Goal: Information Seeking & Learning: Check status

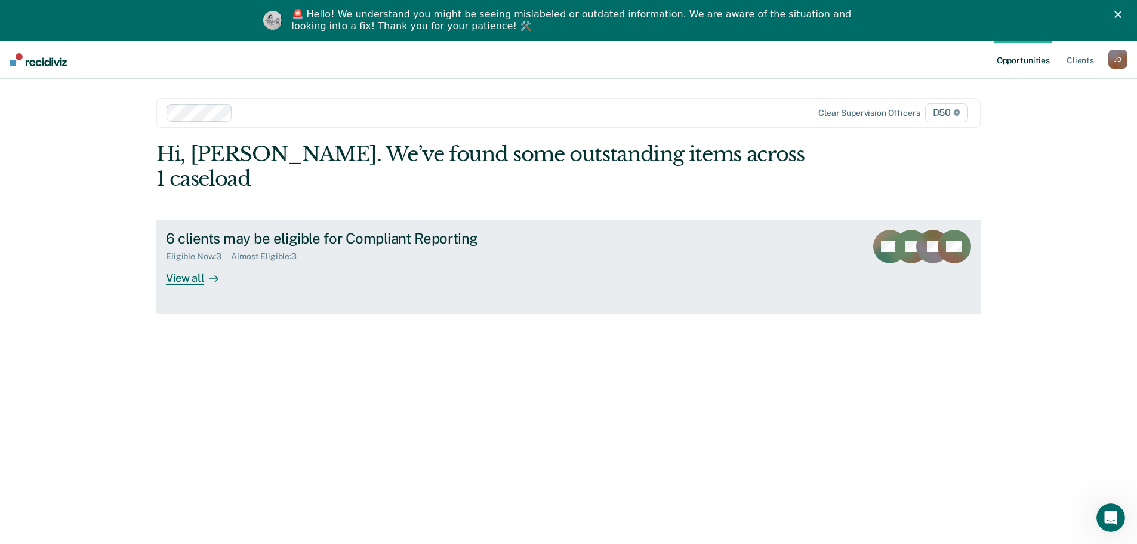
click at [197, 261] on div "View all" at bounding box center [199, 272] width 67 height 23
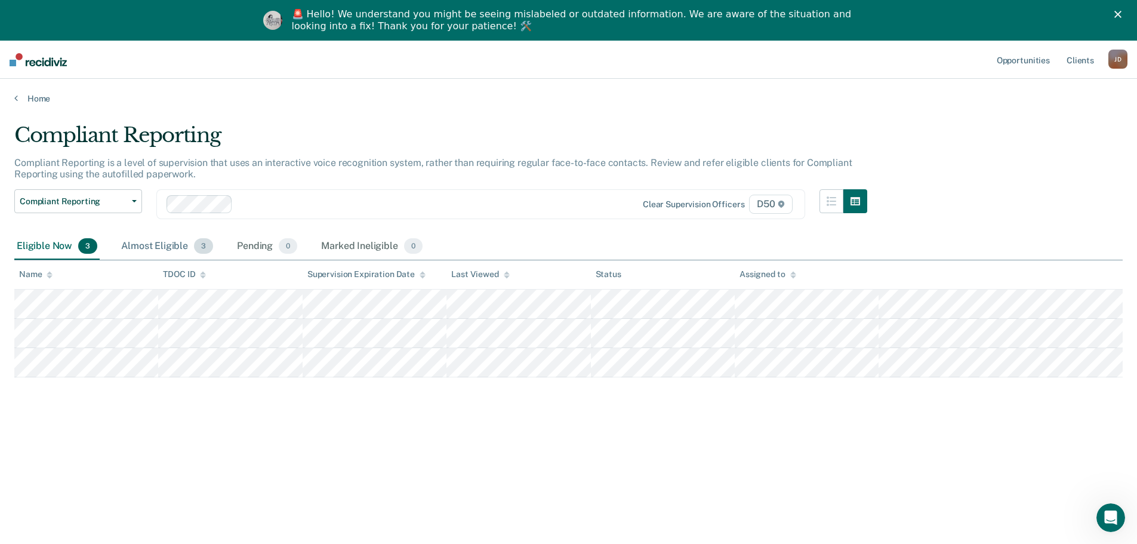
click at [137, 245] on div "Almost Eligible 3" at bounding box center [167, 246] width 97 height 26
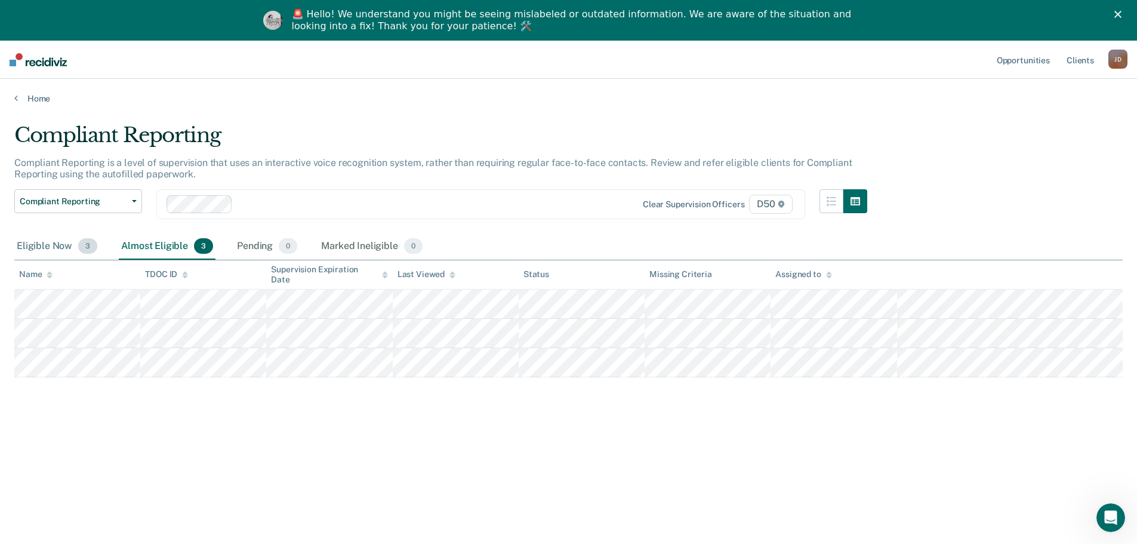
click at [44, 243] on div "Eligible Now 3" at bounding box center [56, 246] width 85 height 26
